Goal: Transaction & Acquisition: Purchase product/service

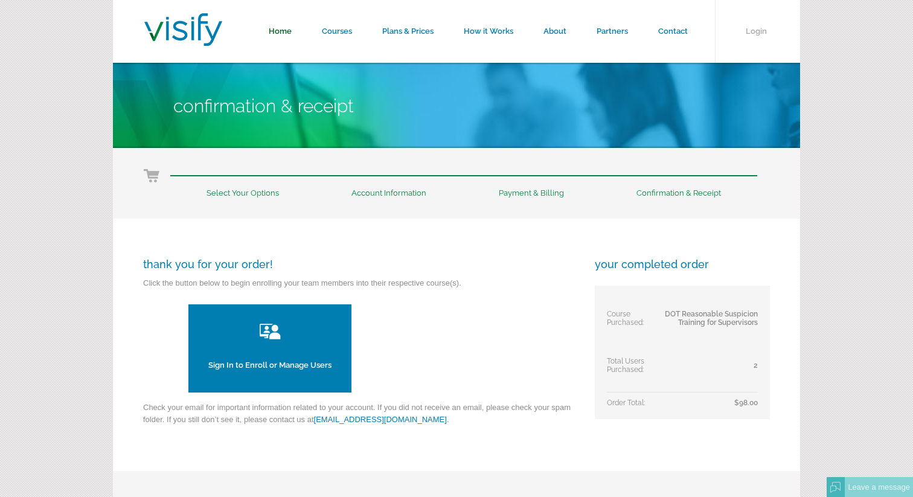
click at [287, 27] on link "Home" at bounding box center [280, 31] width 53 height 63
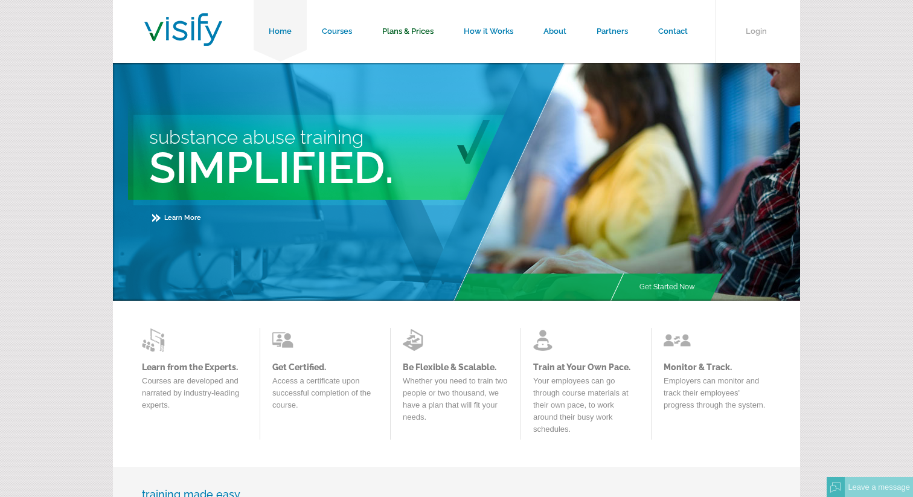
click at [409, 28] on link "Plans & Prices" at bounding box center [408, 31] width 82 height 63
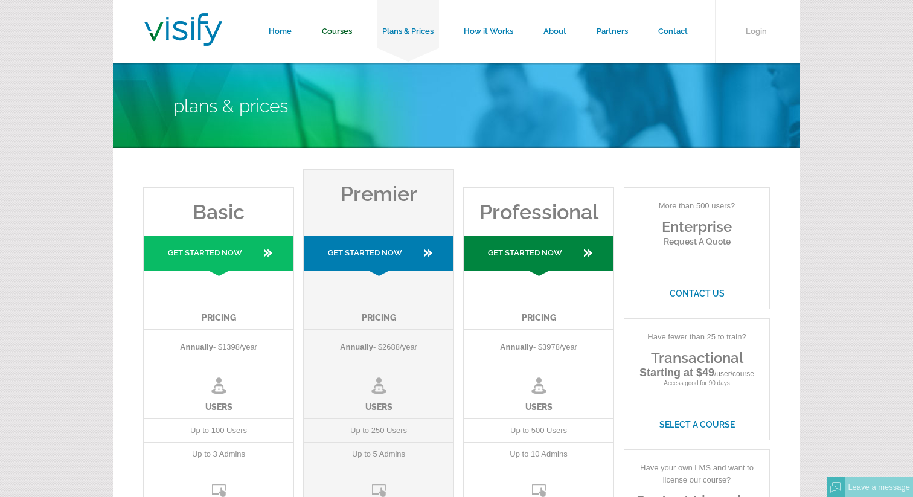
click at [354, 34] on link "Courses" at bounding box center [337, 31] width 60 height 63
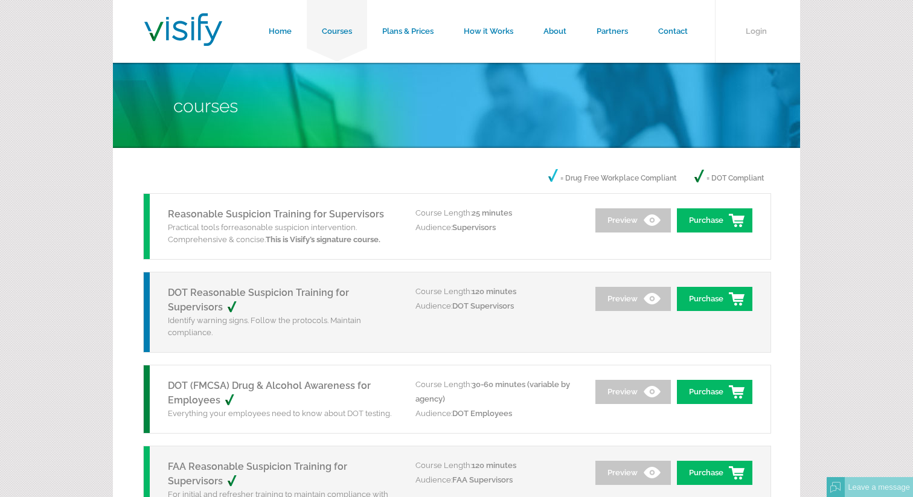
scroll to position [29, 0]
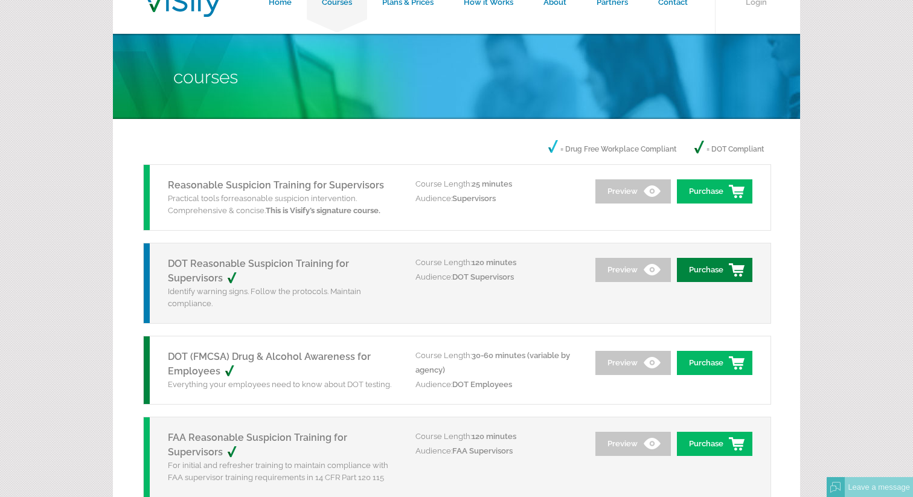
click at [715, 272] on link "Purchase" at bounding box center [714, 270] width 75 height 24
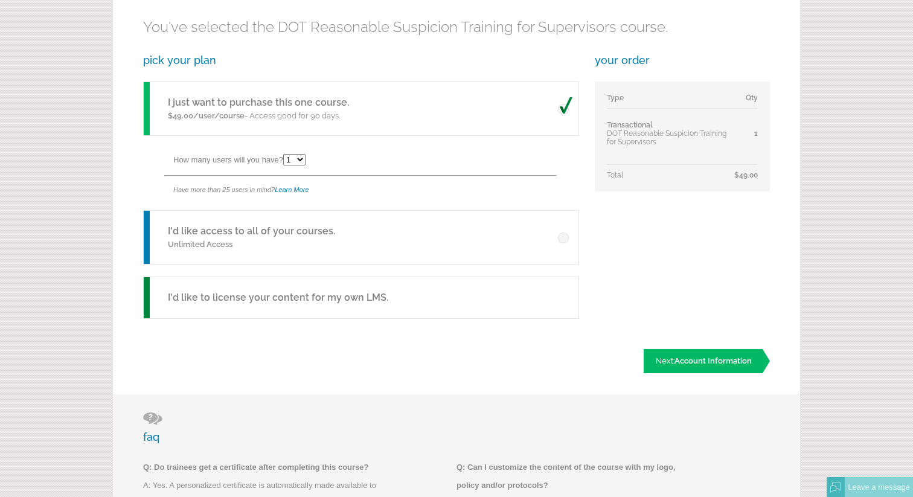
scroll to position [222, 0]
click at [490, 233] on div "I'd like access to all of your courses. Unlimited Access" at bounding box center [361, 237] width 436 height 54
click at [665, 360] on link "Next: Account Information" at bounding box center [707, 360] width 126 height 24
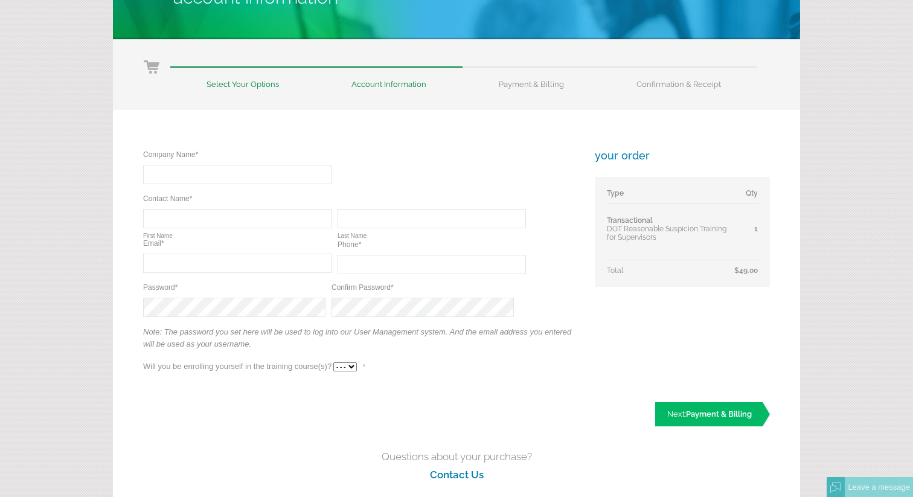
scroll to position [158, 0]
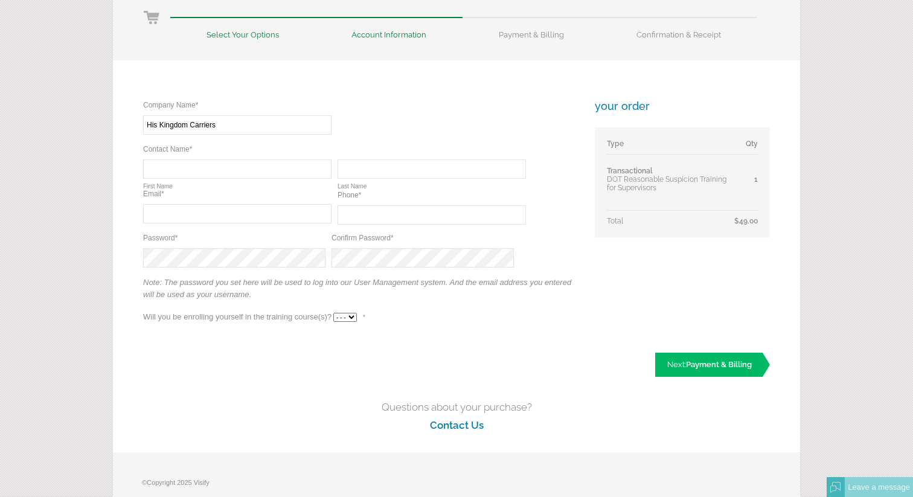
type input "His Kingdom Carriers"
type input "Danielle"
type input "Brooks"
type input "dbrooks@hkcarriers.com"
click at [375, 216] on input "text" at bounding box center [432, 214] width 188 height 19
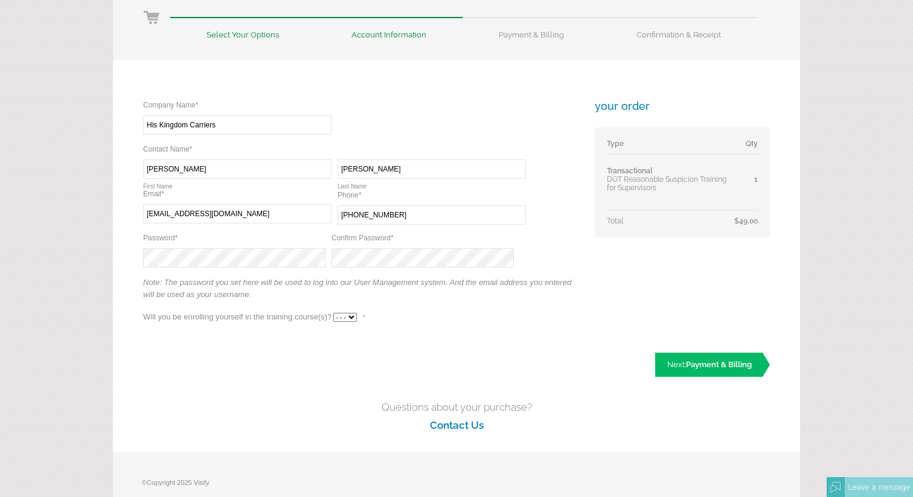
type input "(314) 815-8183"
click at [344, 319] on select "- - - Yes No" at bounding box center [345, 317] width 24 height 9
select select "No"
click at [333, 313] on select "- - - Yes No" at bounding box center [345, 317] width 24 height 9
click at [702, 373] on link "Next: Payment & Billing" at bounding box center [712, 365] width 115 height 24
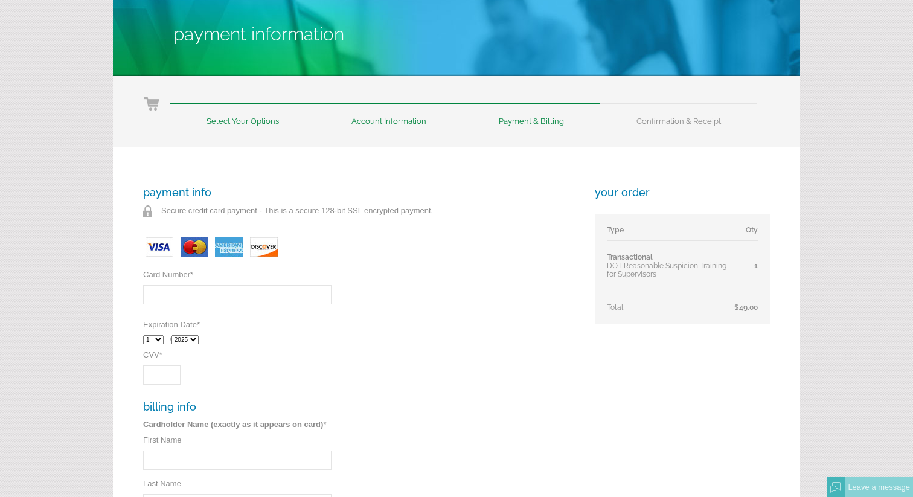
scroll to position [75, 0]
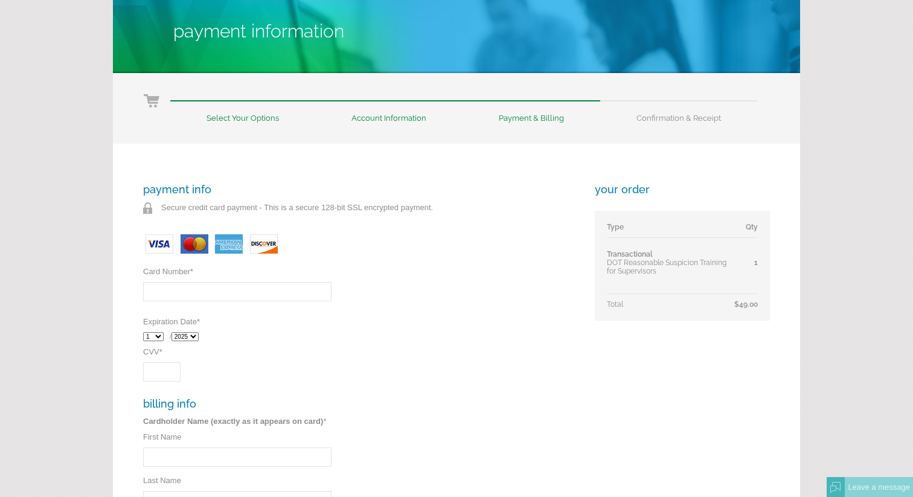
click at [270, 294] on input "Card Number *" at bounding box center [237, 291] width 188 height 19
type input "5108050337820034"
select select "6"
select select "2029"
type input "461"
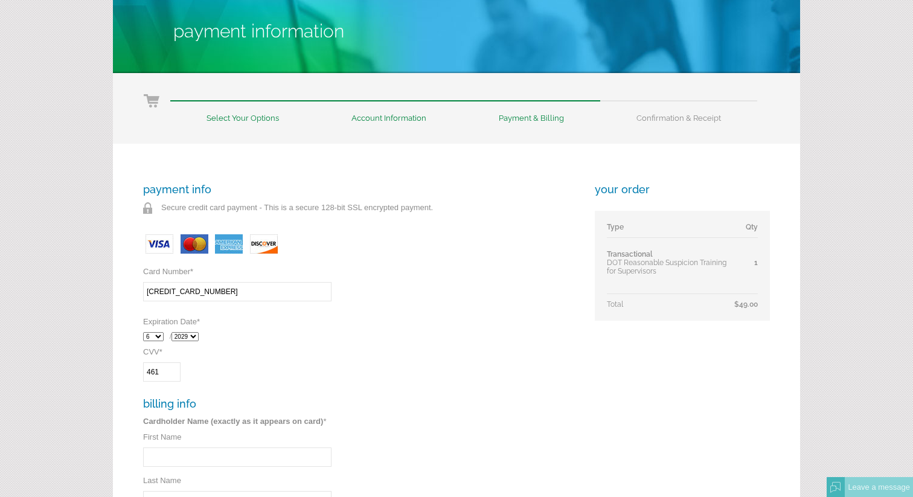
type input "DANIELLE"
type input "BROOKS"
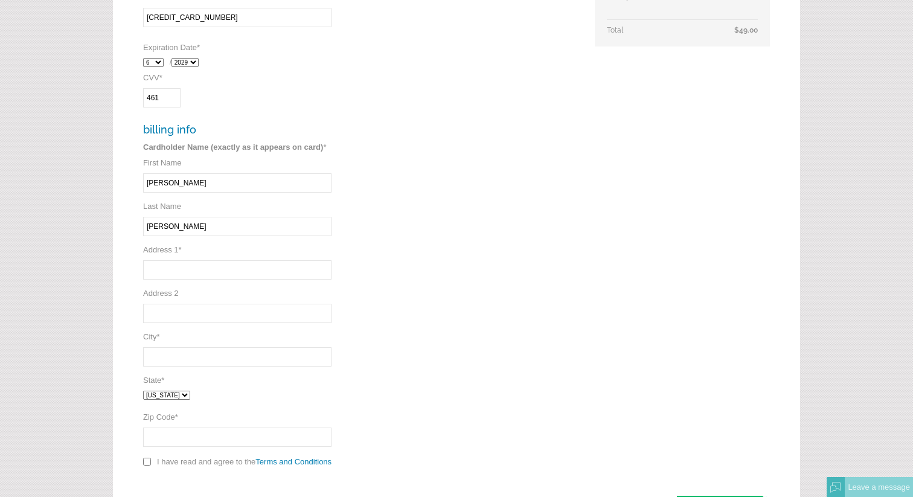
scroll to position [342, 0]
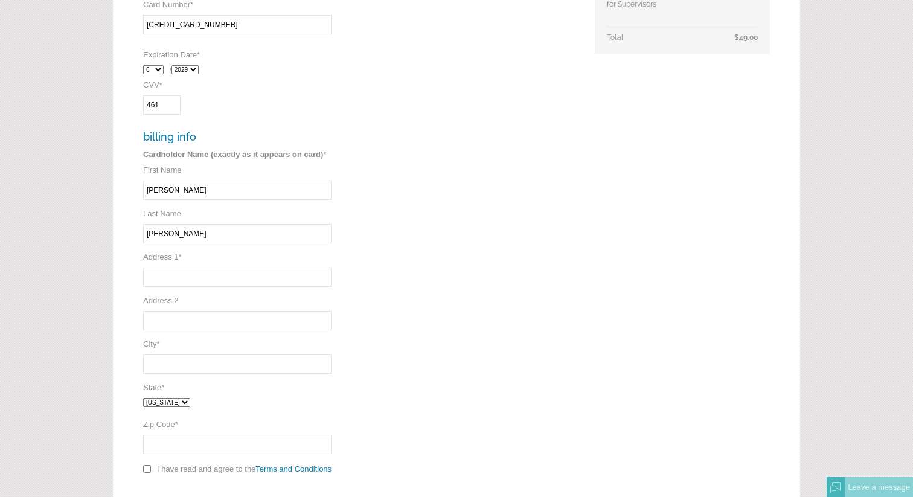
click at [225, 283] on input "Address 1 *" at bounding box center [237, 276] width 188 height 19
type input "661 Clear Brook Dr."
type input "St. Louis"
select select "MO"
type input "63122"
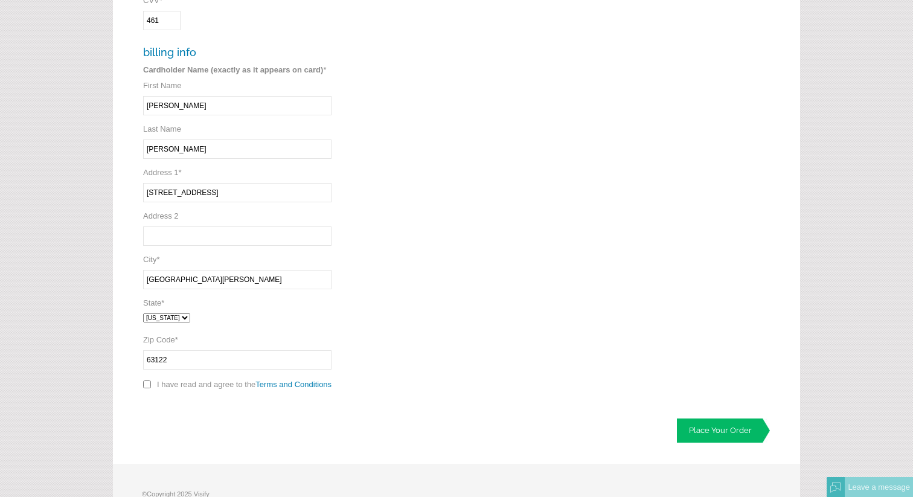
scroll to position [428, 0]
click at [143, 386] on input "checkbox" at bounding box center [147, 383] width 8 height 8
checkbox input "true"
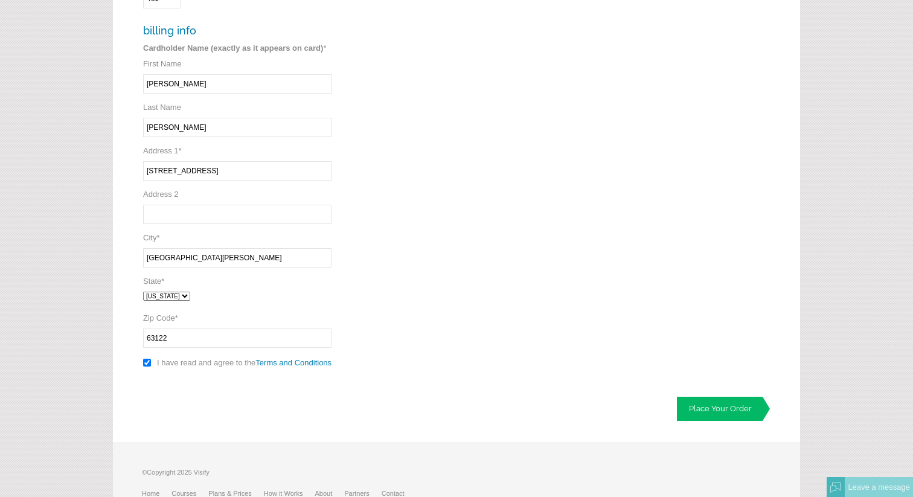
scroll to position [465, 0]
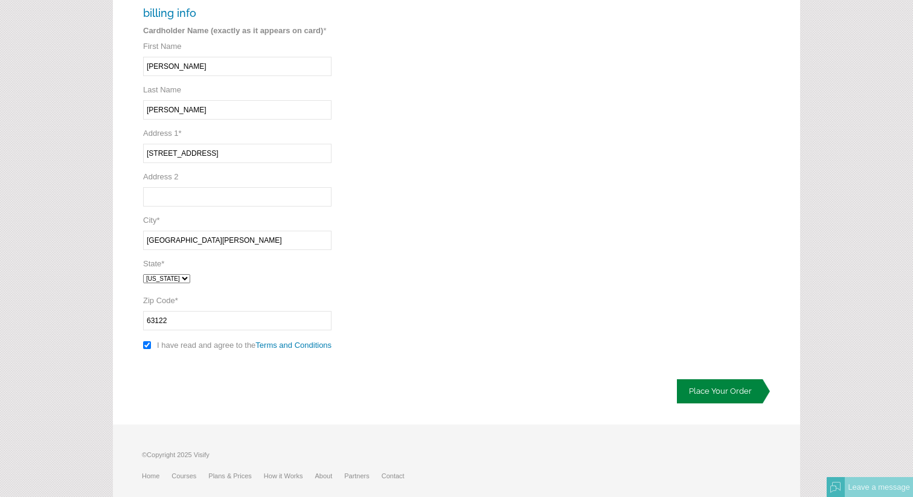
click at [699, 395] on link "Place Your Order" at bounding box center [723, 391] width 93 height 24
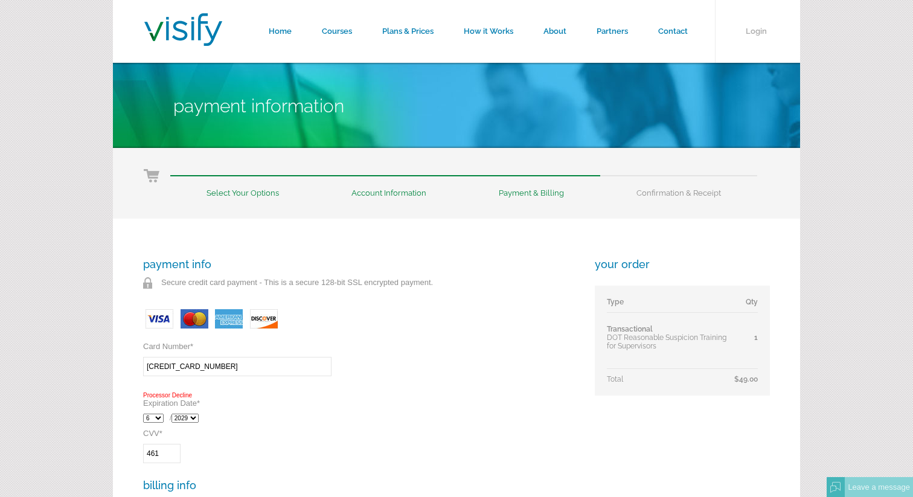
drag, startPoint x: 238, startPoint y: 361, endPoint x: 107, endPoint y: 368, distance: 131.8
click at [107, 369] on form "Home Courses Plans & Prices How it Works About Partners Contact Login Payment I…" at bounding box center [456, 503] width 913 height 1006
type input "[CREDIT_CARD_NUMBER]"
click at [153, 417] on select "1 2 3 4 5 6 7 8 9 10 11 12" at bounding box center [153, 418] width 21 height 9
select select "11"
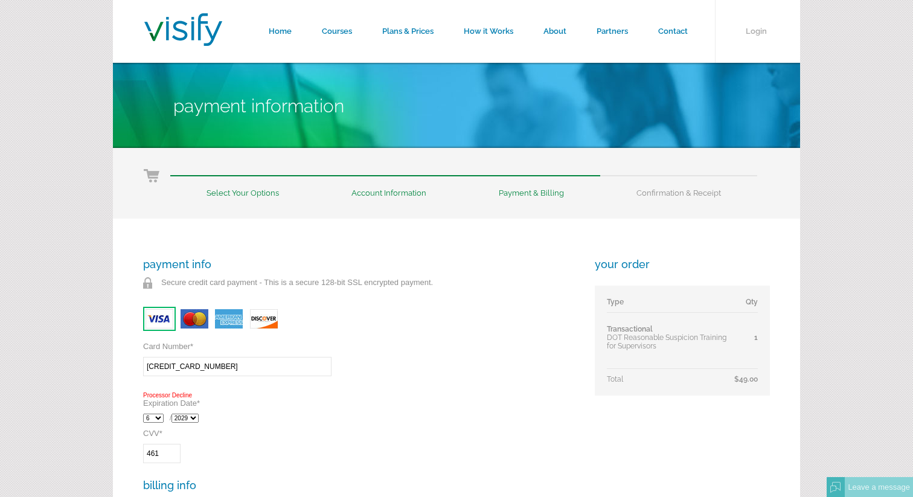
click at [143, 415] on select "1 2 3 4 5 6 7 8 9 10 11 12" at bounding box center [153, 418] width 21 height 9
click at [191, 421] on select "2025 2026 2027 2028 2029 2030 2031 2032" at bounding box center [184, 418] width 27 height 9
select select "2028"
click at [174, 415] on select "2025 2026 2027 2028 2029 2030 2031 2032" at bounding box center [184, 418] width 27 height 9
drag, startPoint x: 170, startPoint y: 458, endPoint x: 100, endPoint y: 456, distance: 70.1
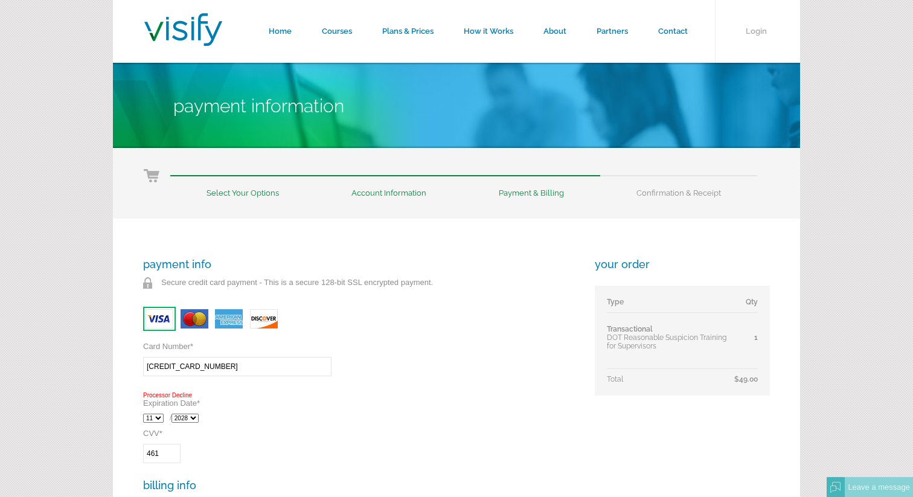
click at [100, 456] on form "Home Courses Plans & Prices How it Works About Partners Contact Login Payment I…" at bounding box center [456, 503] width 913 height 1006
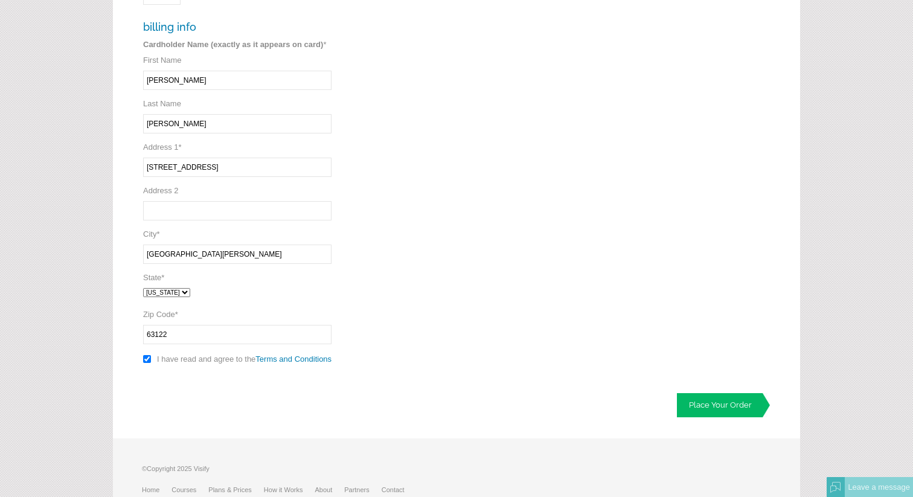
scroll to position [462, 0]
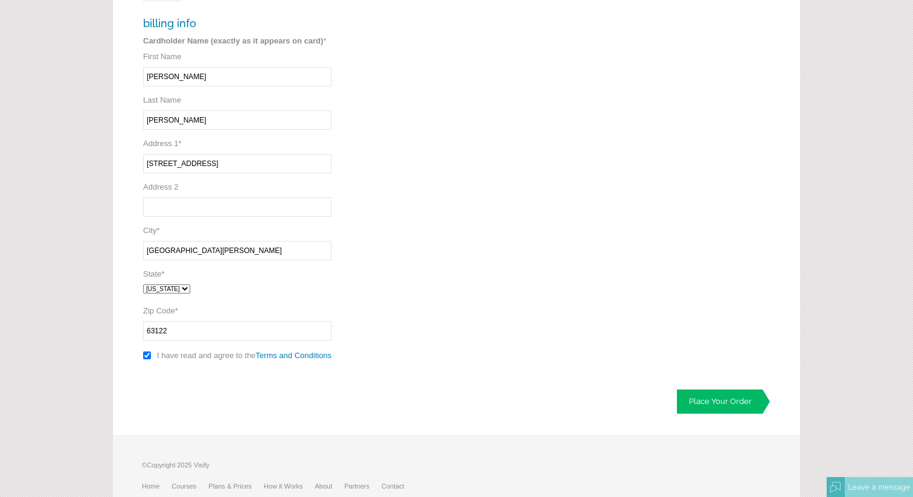
type input "078"
drag, startPoint x: 218, startPoint y: 171, endPoint x: 89, endPoint y: 170, distance: 128.6
click at [89, 171] on form "Home Courses Plans & Prices How it Works About Partners Contact Login Payment I…" at bounding box center [456, 41] width 913 height 1006
type input "401 Pine Street"
click at [177, 339] on input "63122" at bounding box center [237, 330] width 188 height 19
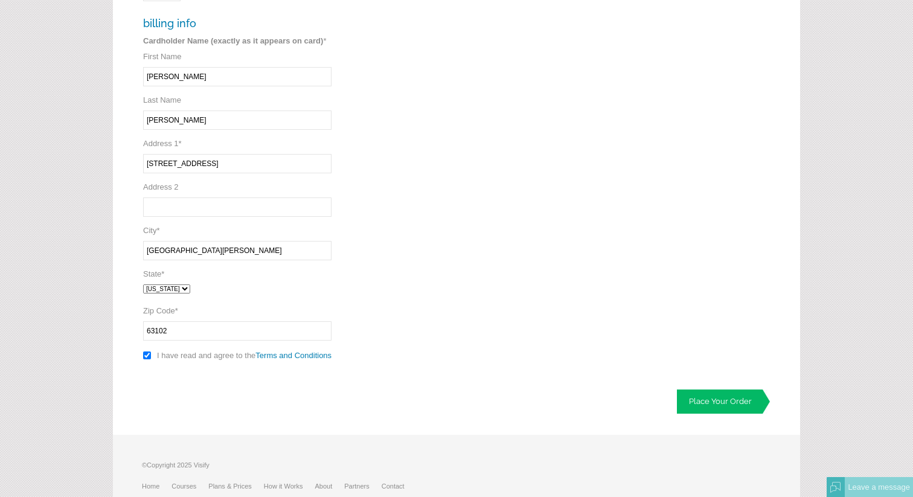
type input "63102"
click at [371, 302] on div "payment info Secure credit card payment - This is a secure 128-bit SSL encrypte…" at bounding box center [360, 82] width 435 height 572
click at [726, 402] on link "Place Your Order" at bounding box center [723, 401] width 93 height 24
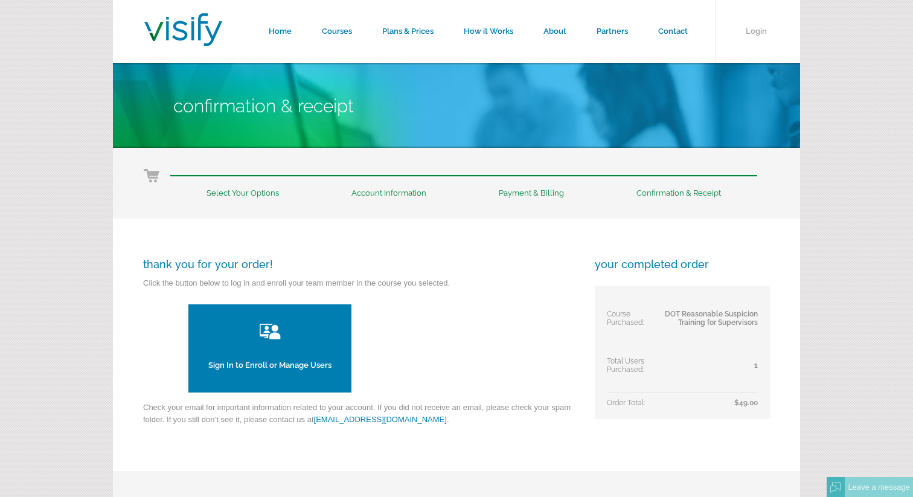
click at [299, 344] on link "Sign In to Enroll or Manage Users" at bounding box center [269, 348] width 163 height 88
